Goal: Task Accomplishment & Management: Use online tool/utility

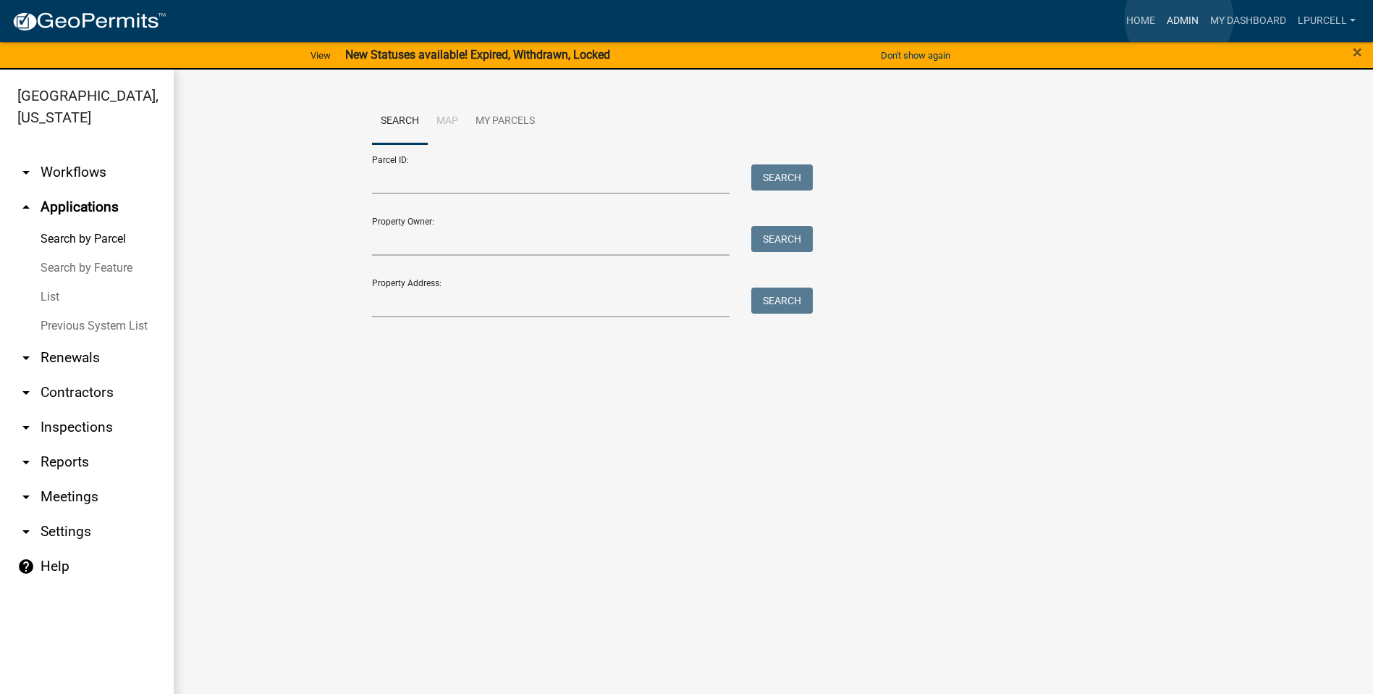
click at [1179, 17] on link "Admin" at bounding box center [1182, 21] width 43 height 28
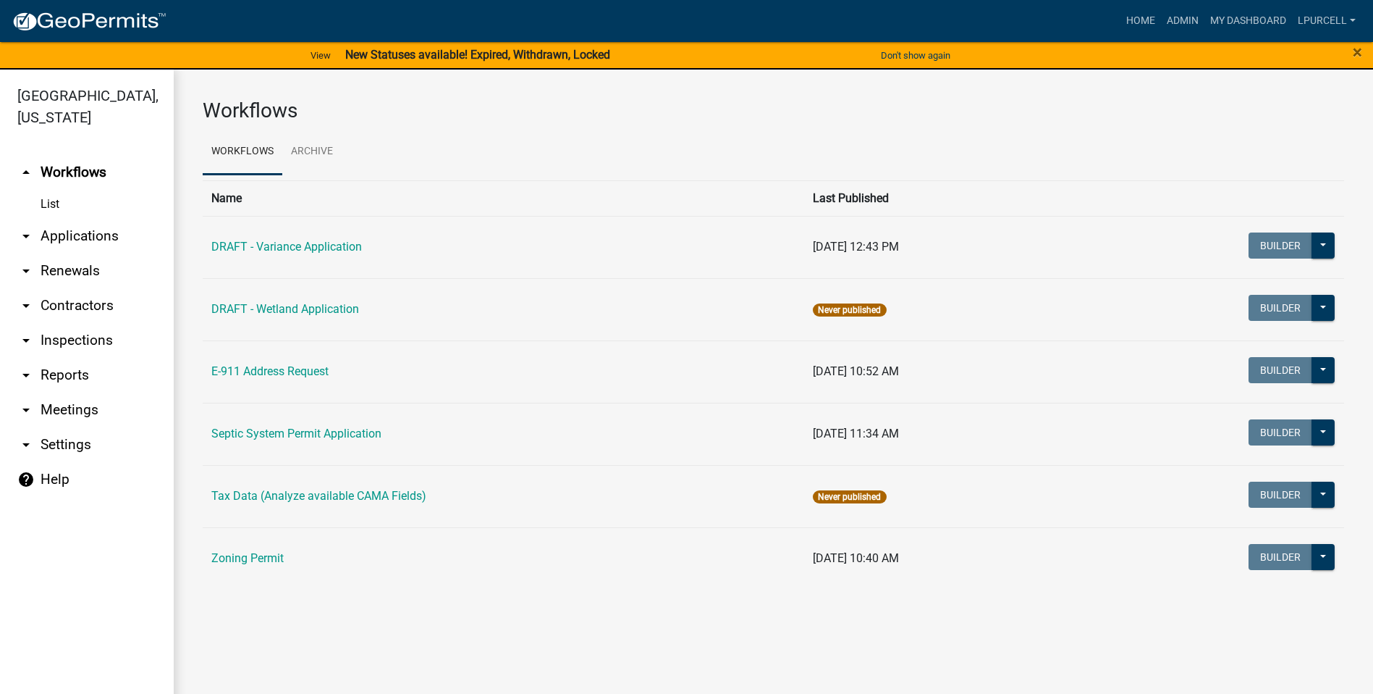
click at [64, 379] on link "arrow_drop_down Reports" at bounding box center [87, 375] width 174 height 35
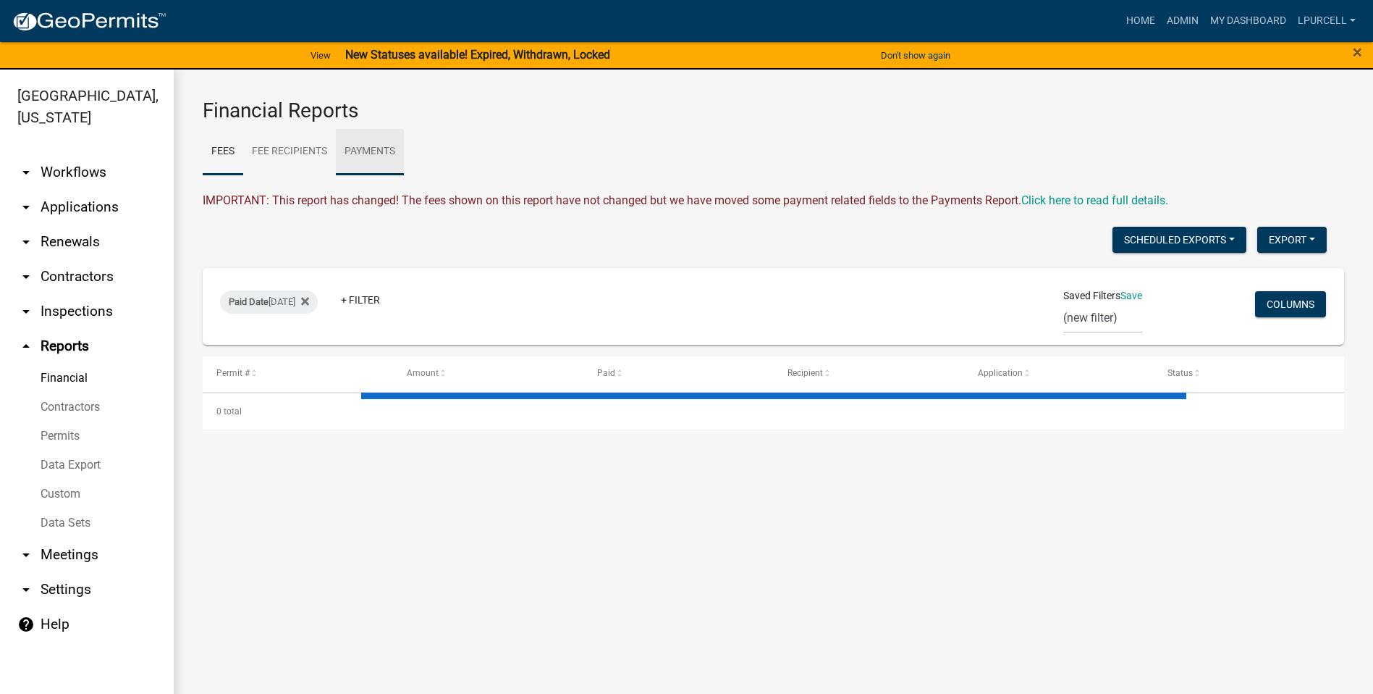
click at [377, 151] on link "Payments" at bounding box center [370, 152] width 68 height 46
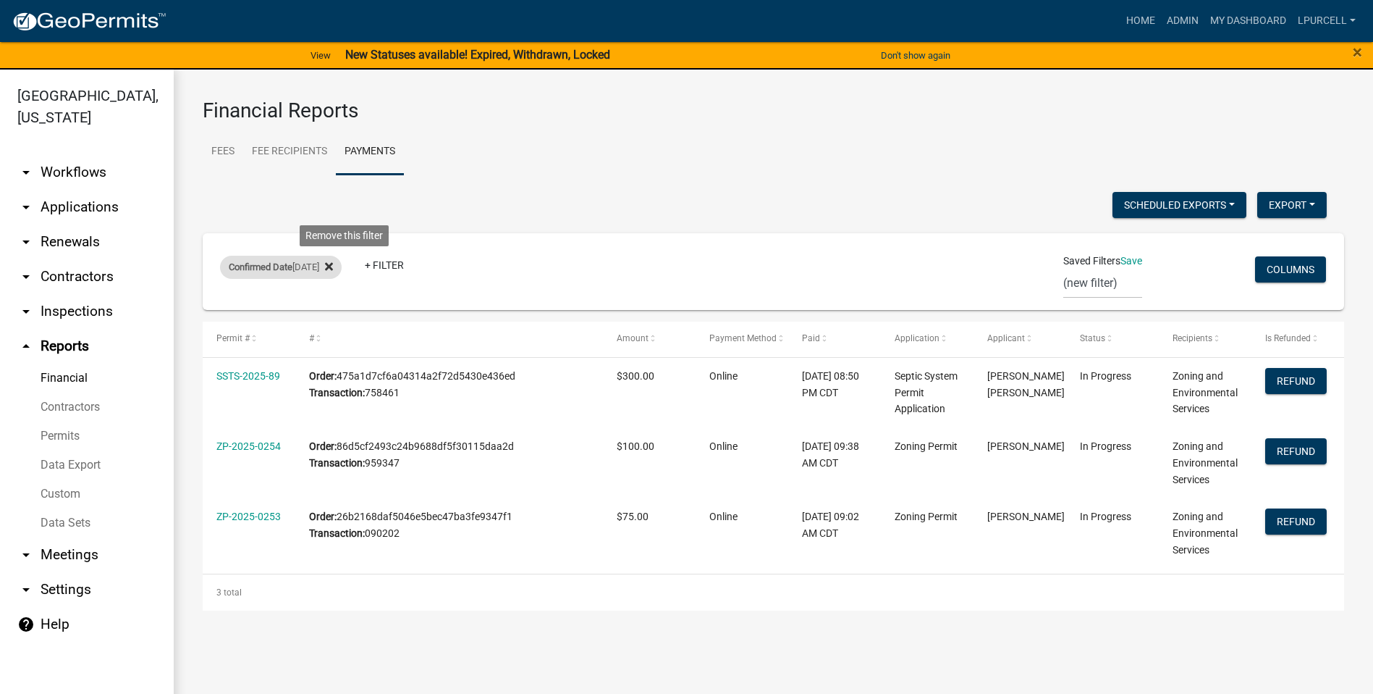
click at [333, 269] on icon at bounding box center [329, 267] width 8 height 12
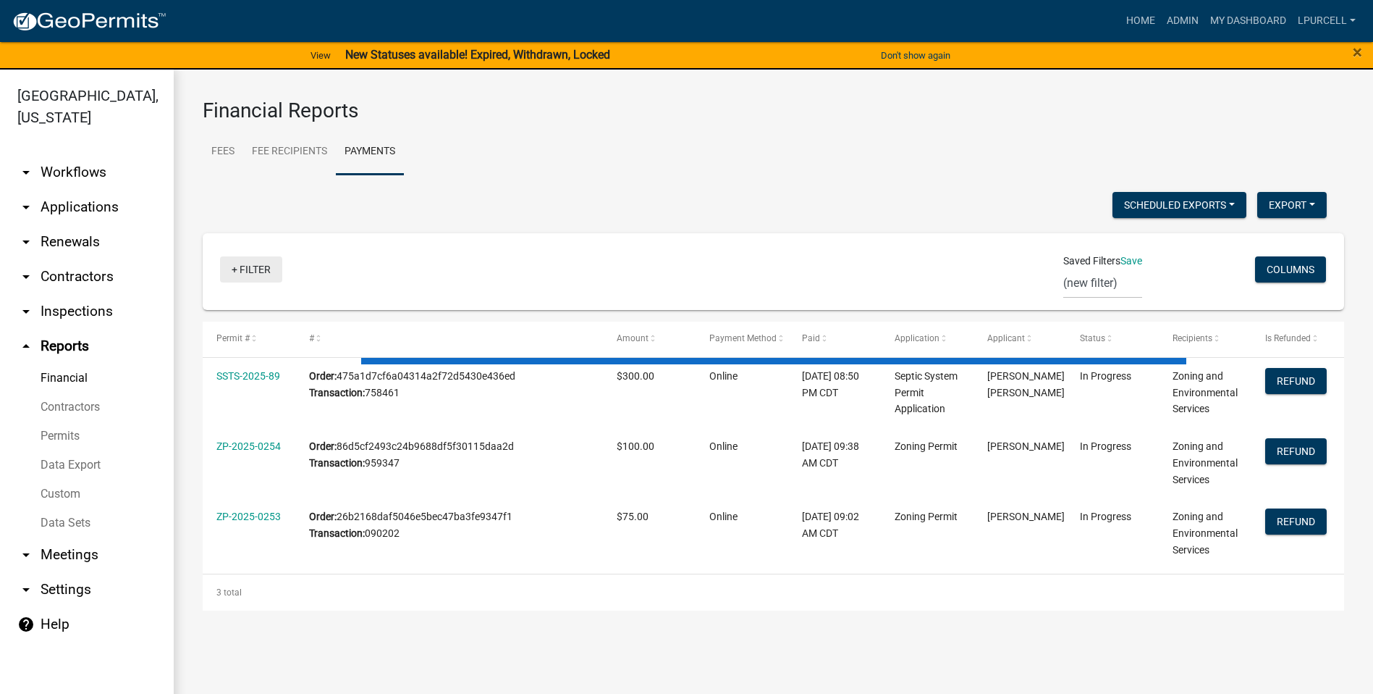
click at [245, 269] on link "+ Filter" at bounding box center [251, 269] width 62 height 26
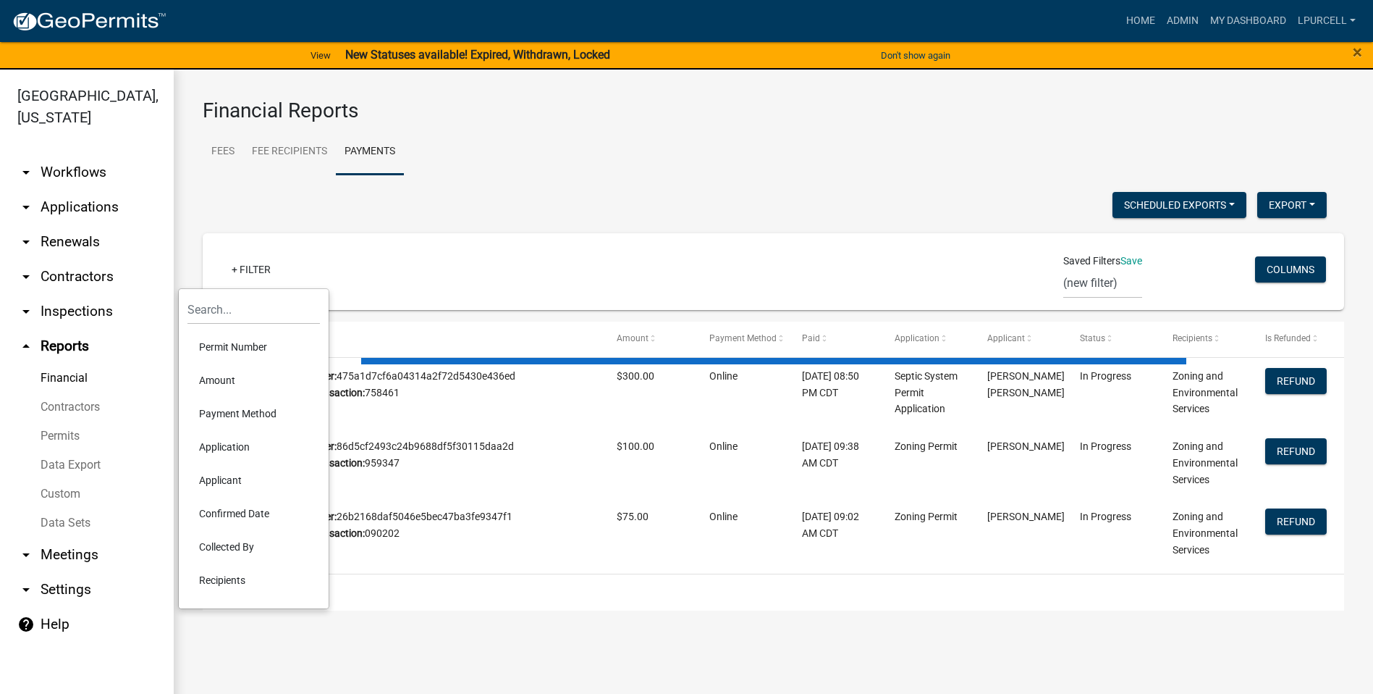
click at [243, 512] on li "Confirmed Date" at bounding box center [253, 513] width 132 height 33
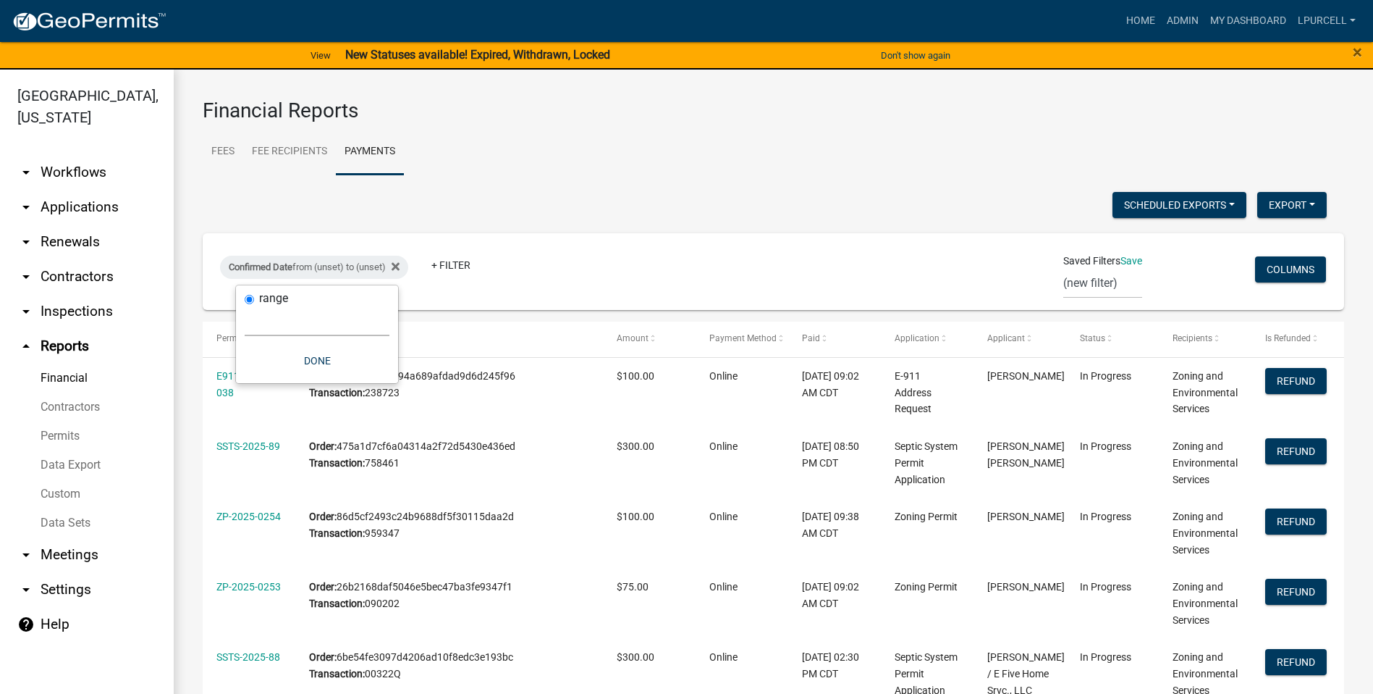
click at [305, 313] on select "[DATE] [DATE] Current Week Previous Week Current Month Last Month Current Calen…" at bounding box center [317, 321] width 145 height 30
select select "custom"
click at [245, 306] on select "[DATE] [DATE] Current Week Previous Week Current Month Last Month Current Calen…" at bounding box center [317, 321] width 145 height 30
click at [379, 381] on input "date" at bounding box center [317, 383] width 145 height 30
type input "[DATE]"
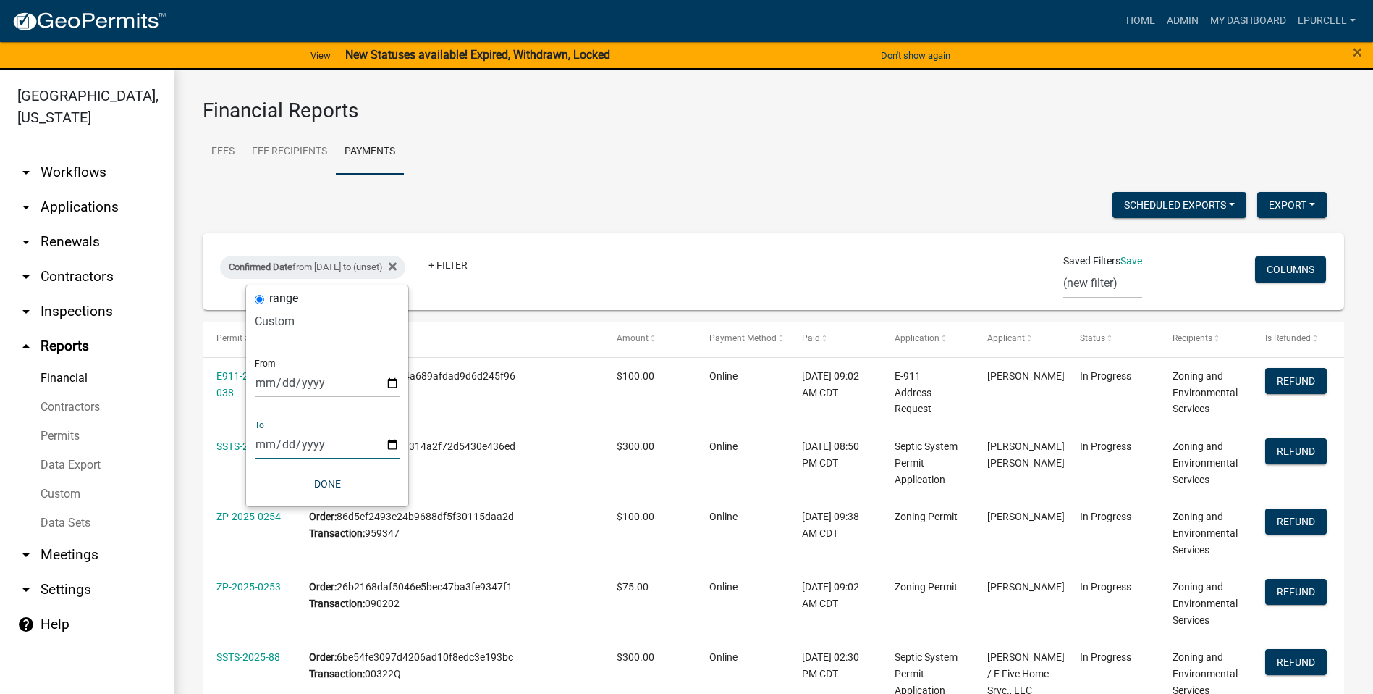
click at [396, 442] on input "date" at bounding box center [327, 444] width 145 height 30
type input "[DATE]"
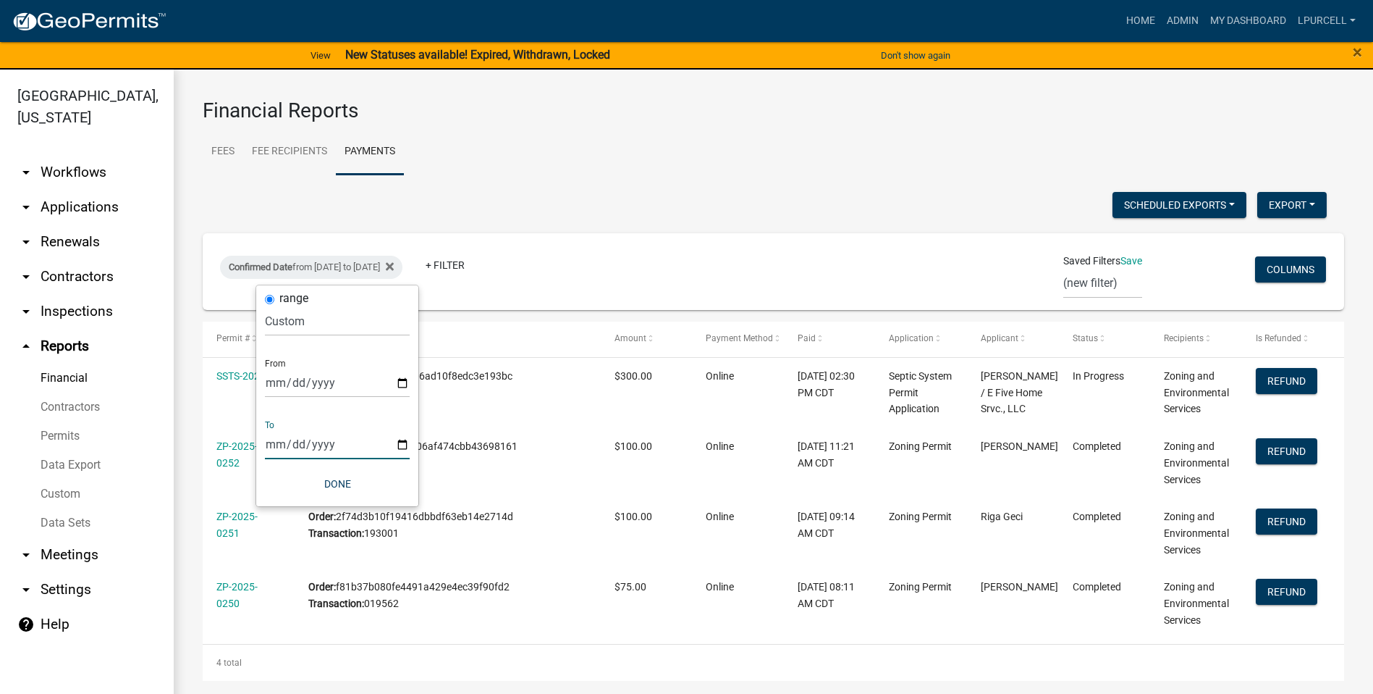
click at [751, 119] on h3 "Financial Reports" at bounding box center [774, 110] width 1142 height 25
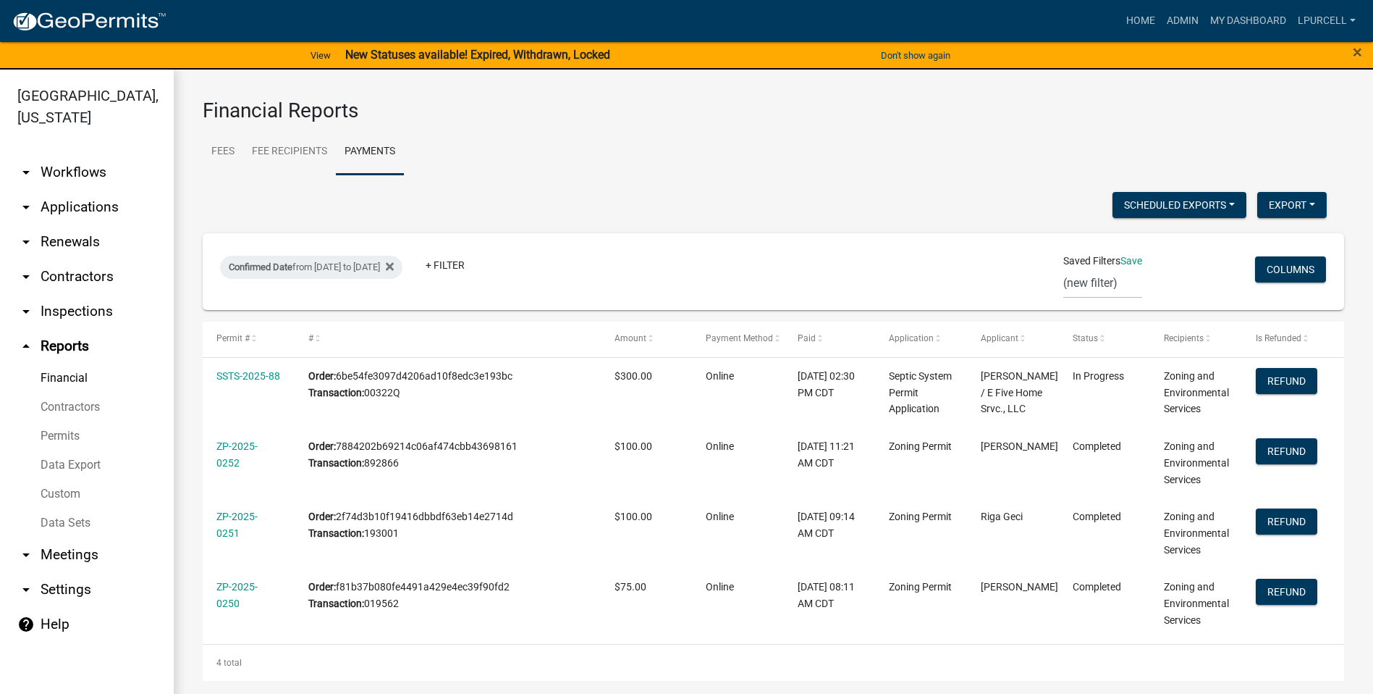
scroll to position [14, 0]
